Goal: Task Accomplishment & Management: Complete application form

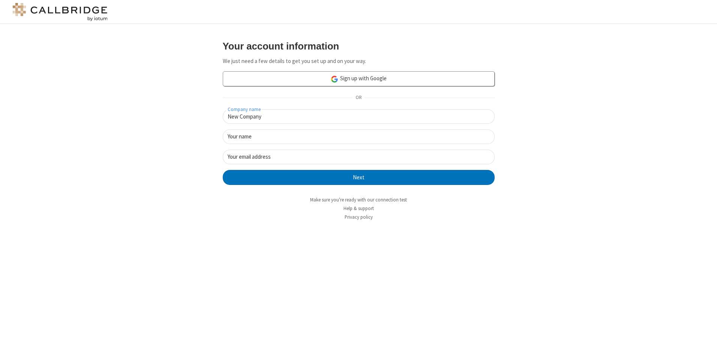
type input "New Company"
type input "New User"
type input "newUser@newUser.freesmackdown.b"
click button "Next" at bounding box center [359, 177] width 272 height 15
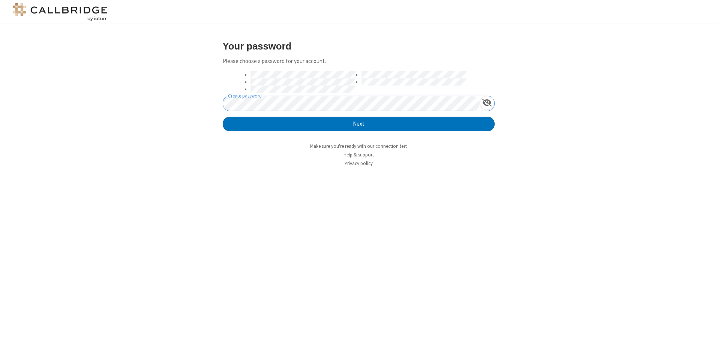
click at [223, 117] on button "Next" at bounding box center [359, 124] width 272 height 15
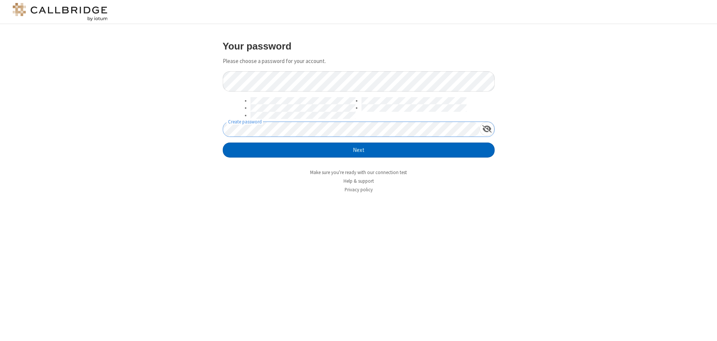
click at [359, 150] on button "Next" at bounding box center [359, 150] width 272 height 15
